Goal: Find contact information: Find contact information

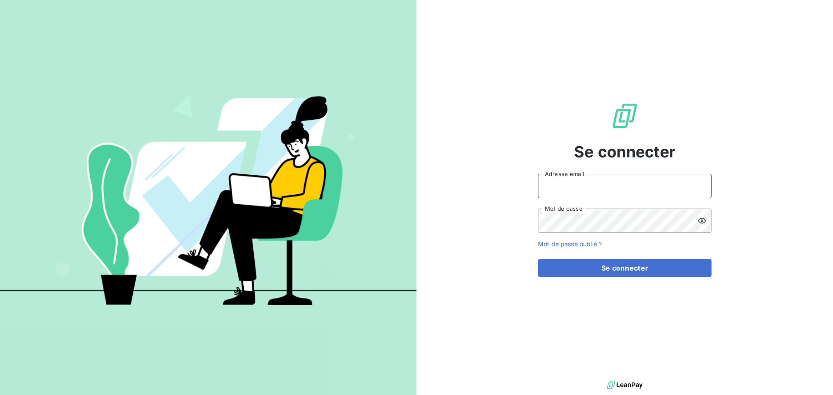
click at [619, 181] on input "Adresse email" at bounding box center [625, 186] width 174 height 24
click at [639, 181] on input "Adresse email" at bounding box center [625, 186] width 174 height 24
click at [698, 184] on icon at bounding box center [699, 184] width 5 height 2
type input "[PERSON_NAME][EMAIL_ADDRESS][PERSON_NAME][DOMAIN_NAME]"
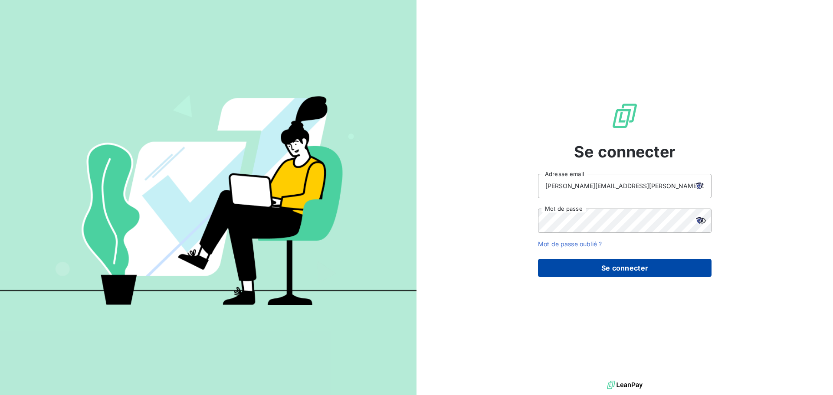
click at [626, 273] on button "Se connecter" at bounding box center [625, 268] width 174 height 18
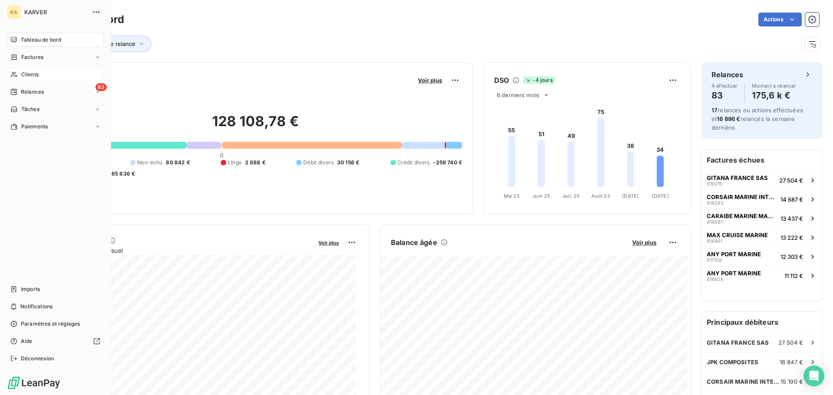
click at [32, 76] on span "Clients" at bounding box center [29, 75] width 17 height 8
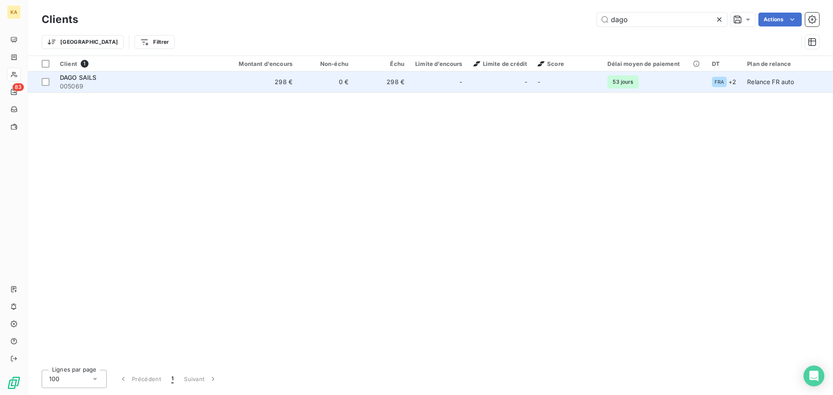
type input "dago"
click at [89, 81] on span "DAGO SAILS" at bounding box center [78, 77] width 37 height 7
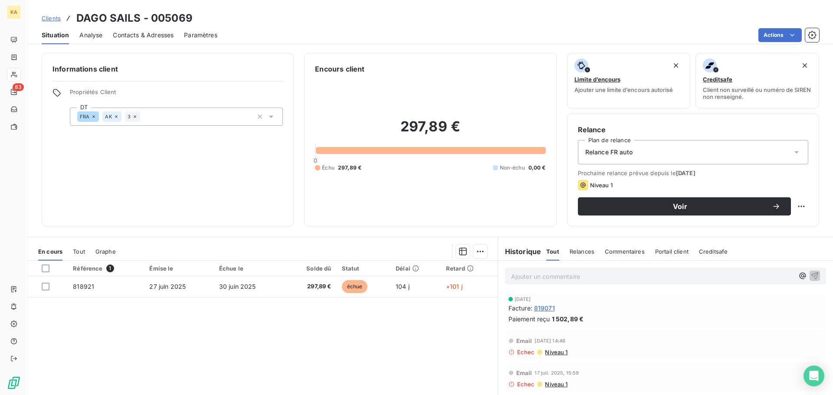
click at [141, 39] on span "Contacts & Adresses" at bounding box center [143, 35] width 61 height 9
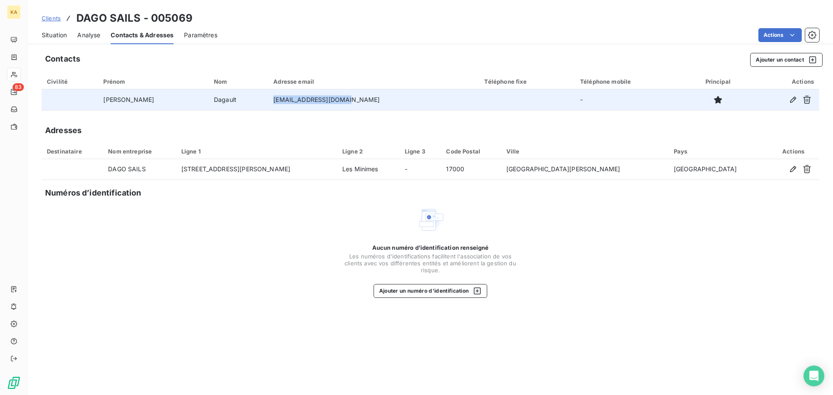
drag, startPoint x: 332, startPoint y: 98, endPoint x: 250, endPoint y: 100, distance: 81.6
click at [268, 100] on td "[EMAIL_ADDRESS][DOMAIN_NAME]" at bounding box center [373, 99] width 211 height 21
copy td "[EMAIL_ADDRESS][DOMAIN_NAME]"
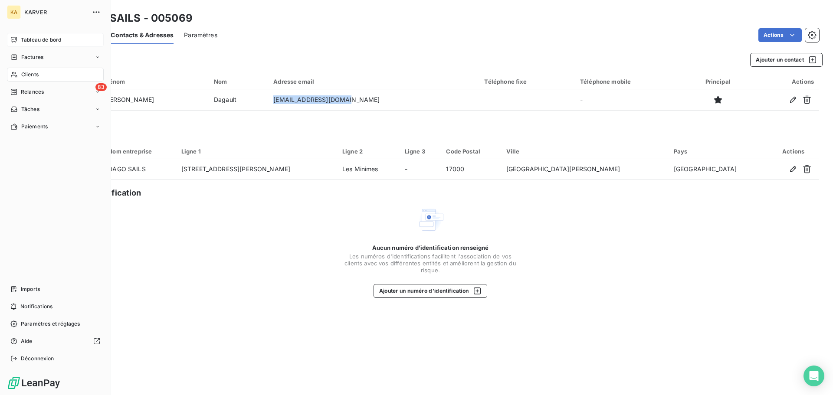
click at [16, 36] on icon at bounding box center [13, 39] width 7 height 7
